Goal: Task Accomplishment & Management: Manage account settings

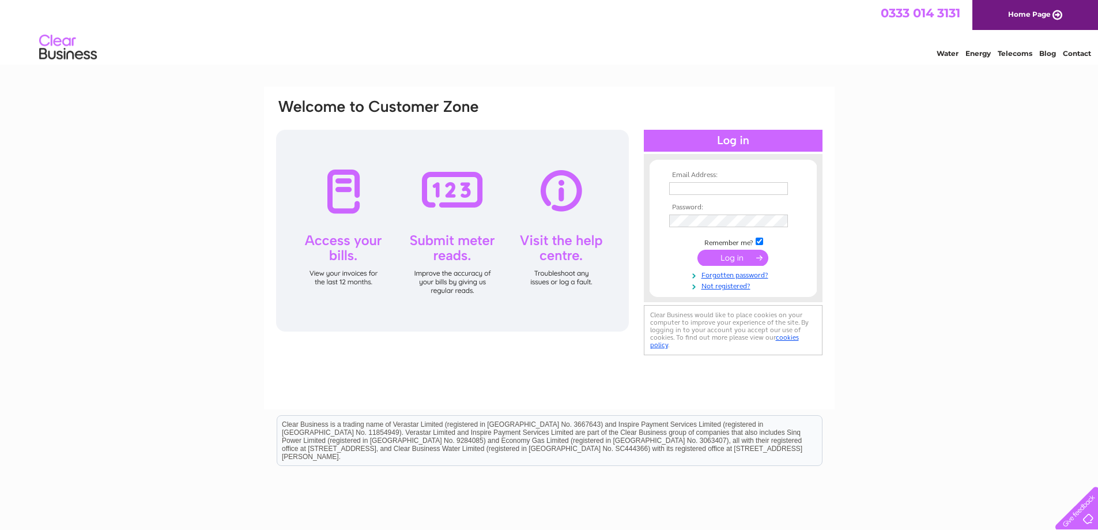
type input "[EMAIL_ADDRESS][DOMAIN_NAME]"
click at [722, 258] on input "submit" at bounding box center [733, 258] width 71 height 16
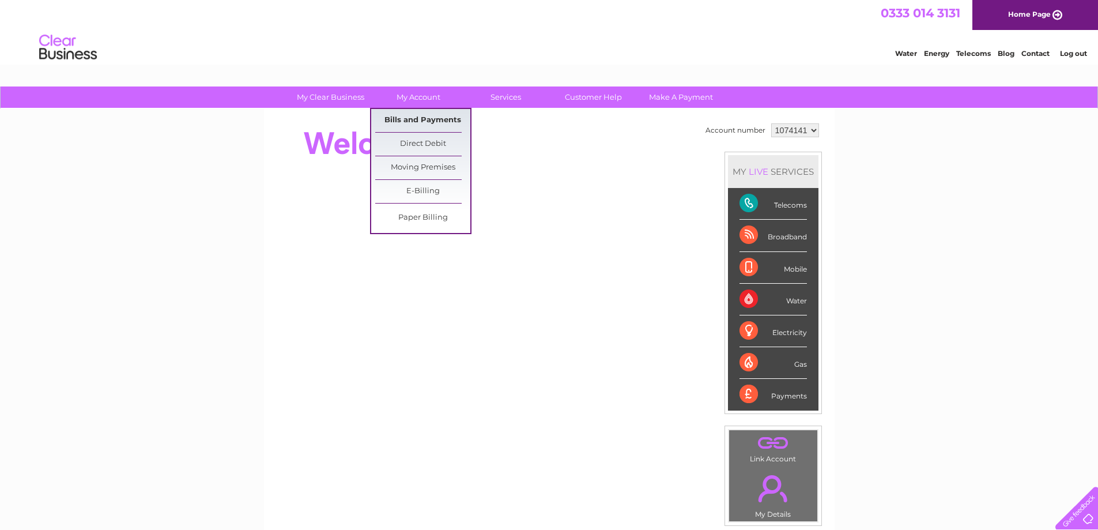
click at [417, 123] on link "Bills and Payments" at bounding box center [422, 120] width 95 height 23
click at [416, 122] on link "Bills and Payments" at bounding box center [422, 120] width 95 height 23
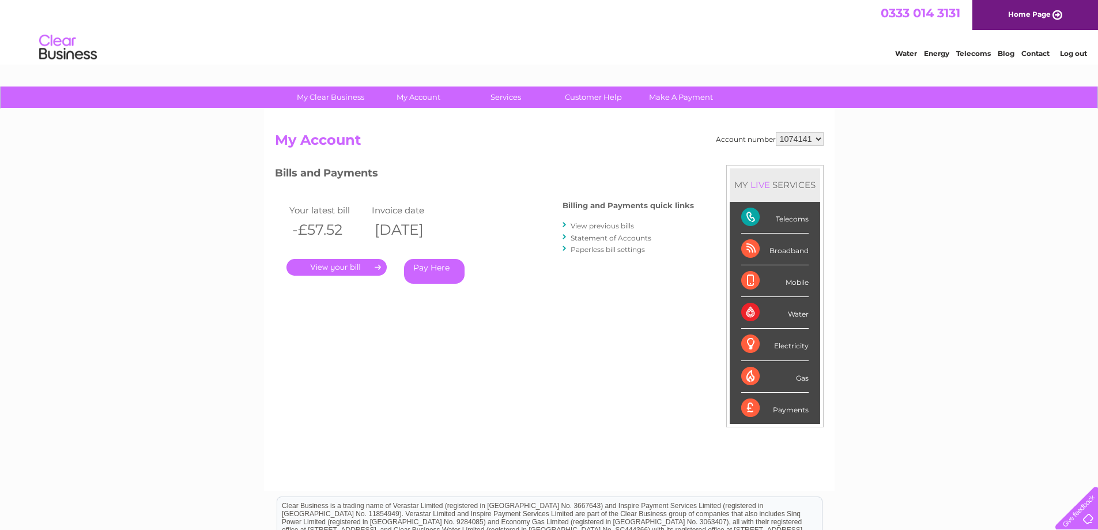
click at [590, 224] on link "View previous bills" at bounding box center [602, 225] width 63 height 9
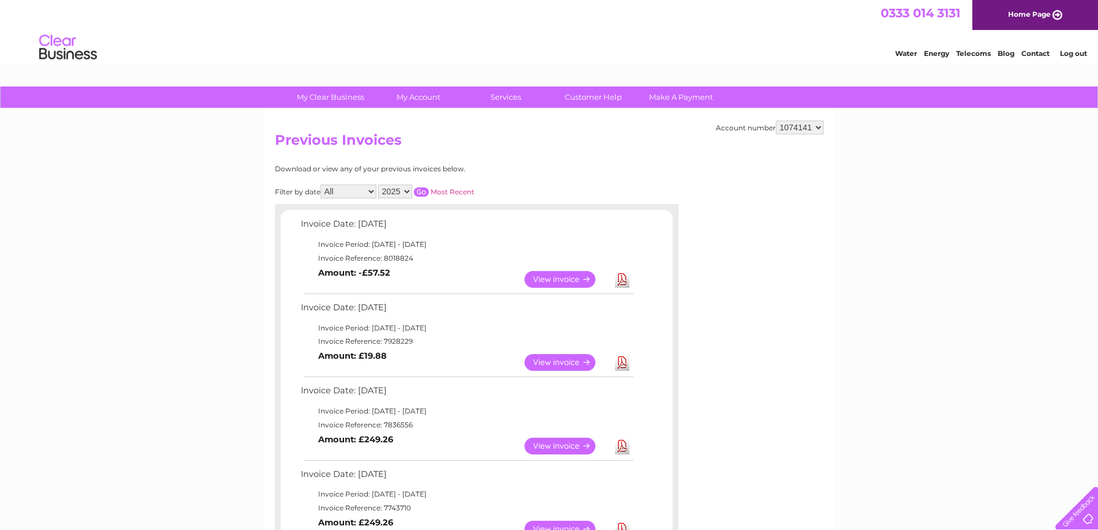
click at [559, 278] on link "View" at bounding box center [567, 279] width 85 height 17
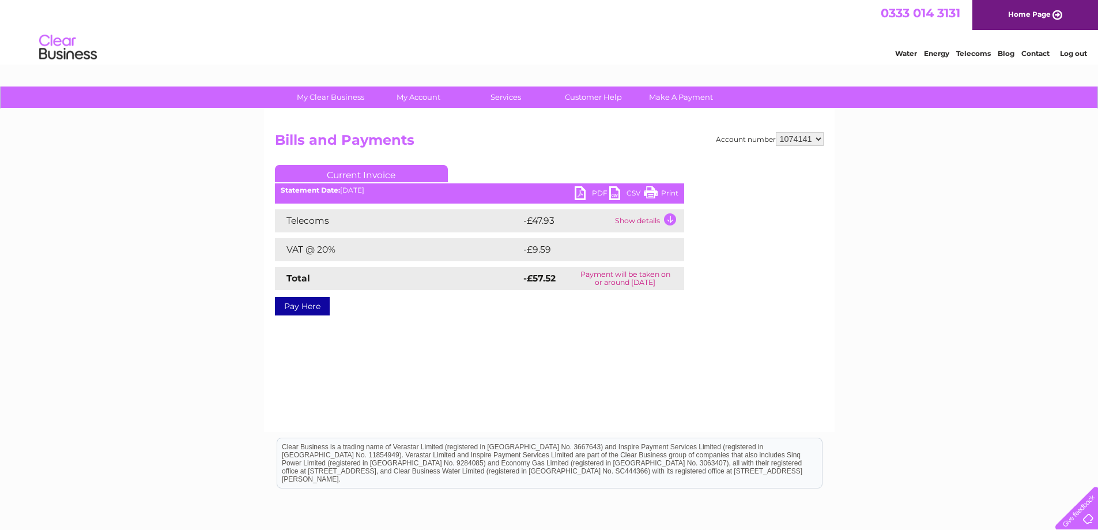
click at [1067, 54] on link "Log out" at bounding box center [1073, 53] width 27 height 9
